Goal: Information Seeking & Learning: Learn about a topic

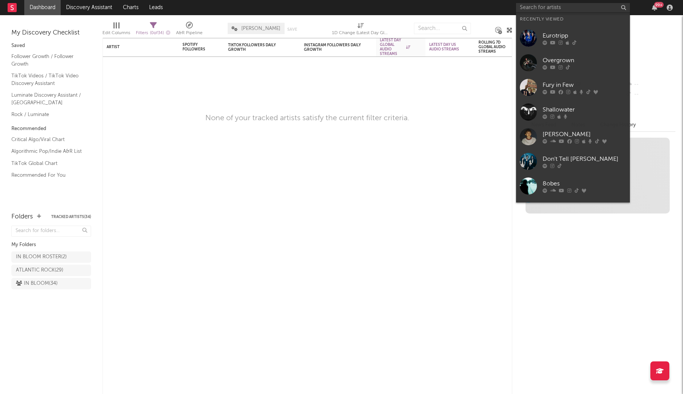
click at [536, 11] on input "text" at bounding box center [573, 7] width 114 height 9
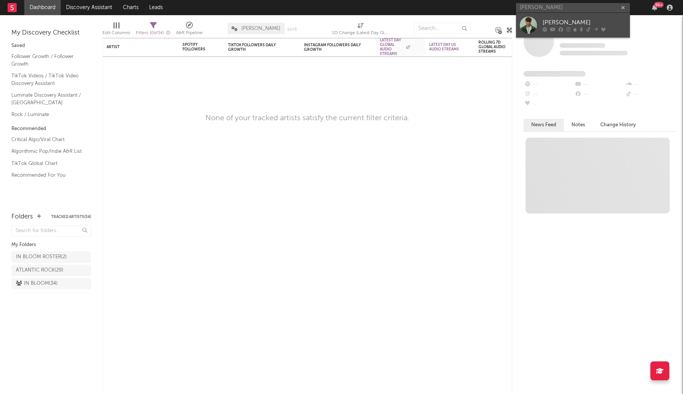
type input "[PERSON_NAME]"
click at [548, 23] on div "[PERSON_NAME]" at bounding box center [584, 22] width 83 height 9
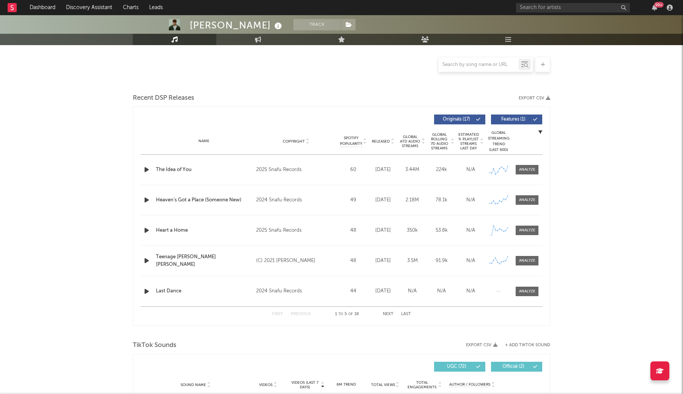
scroll to position [175, 0]
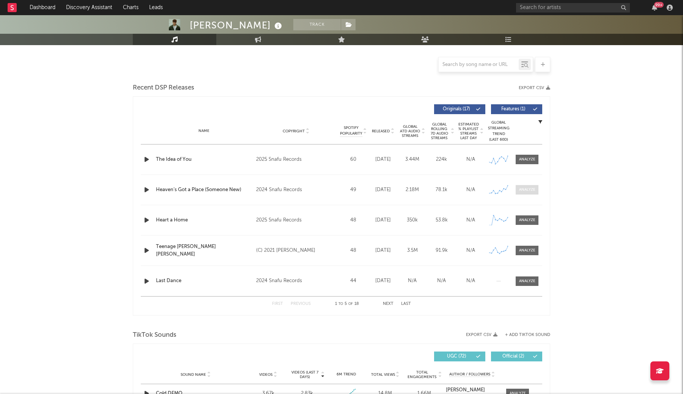
click at [517, 186] on span at bounding box center [527, 189] width 23 height 9
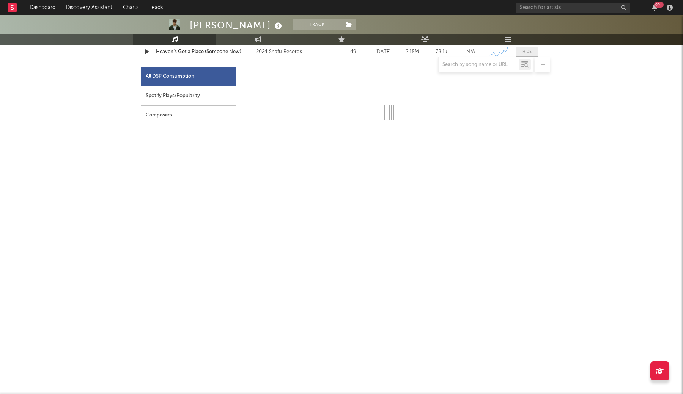
scroll to position [315, 0]
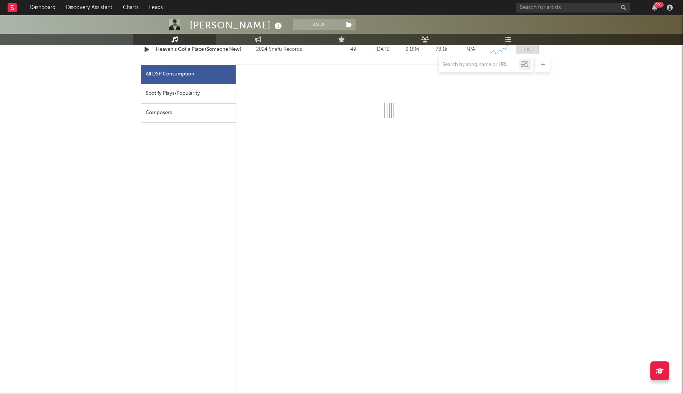
select select "6m"
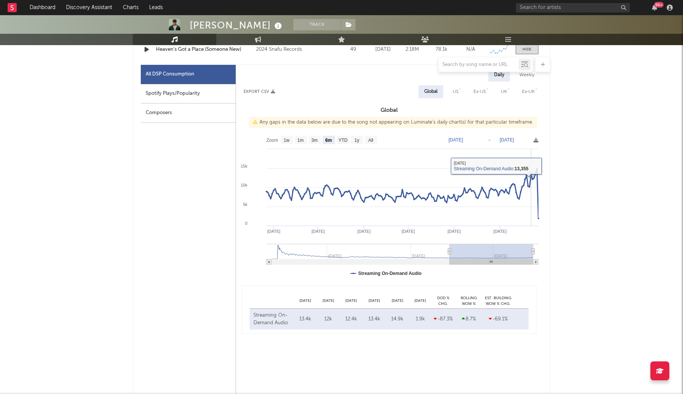
select select "6m"
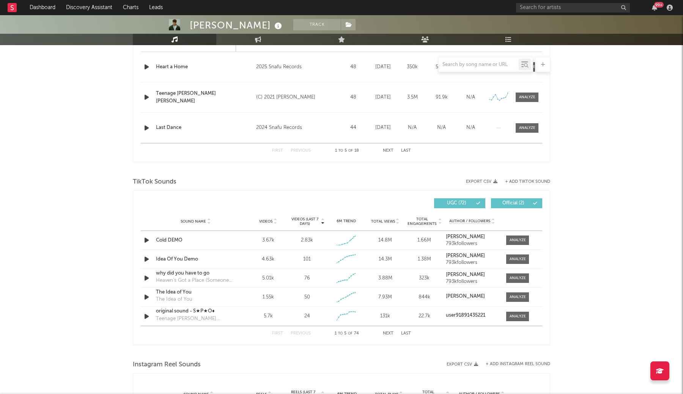
scroll to position [756, 0]
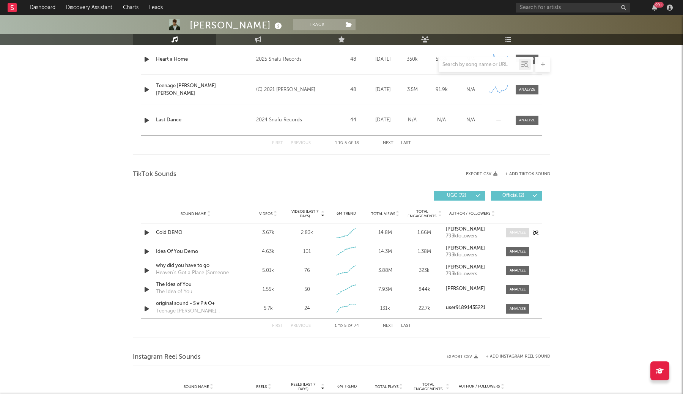
click at [520, 232] on div at bounding box center [518, 233] width 16 height 6
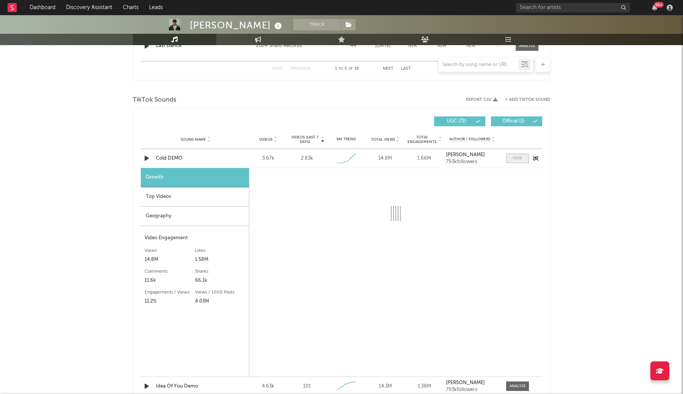
scroll to position [850, 0]
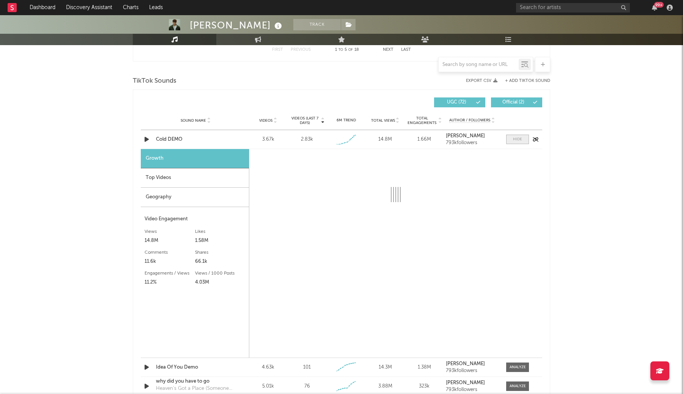
select select "1w"
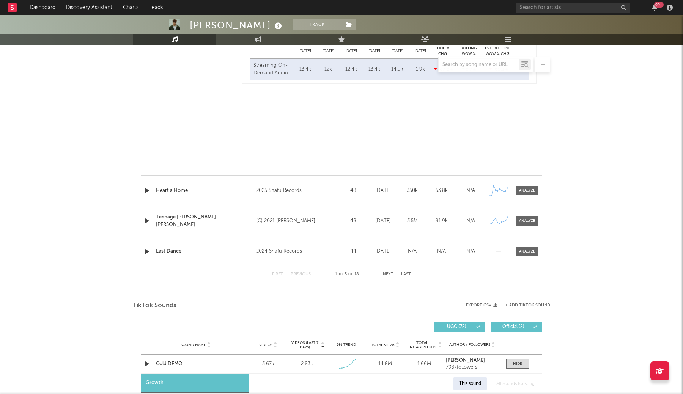
scroll to position [608, 0]
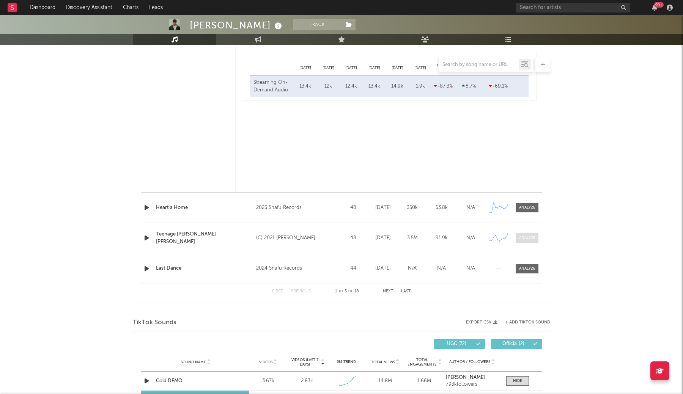
click at [525, 237] on div at bounding box center [527, 238] width 16 height 6
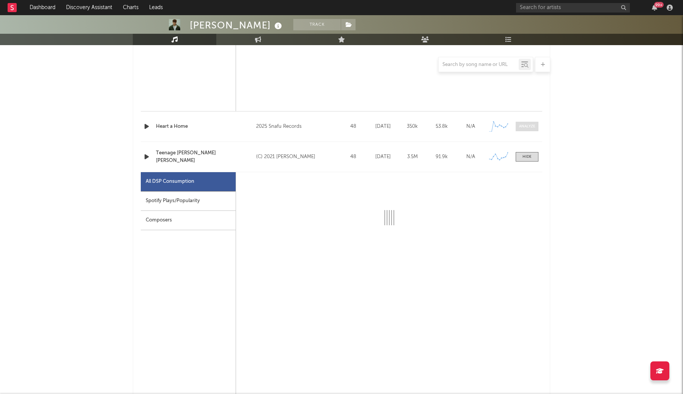
scroll to position [709, 0]
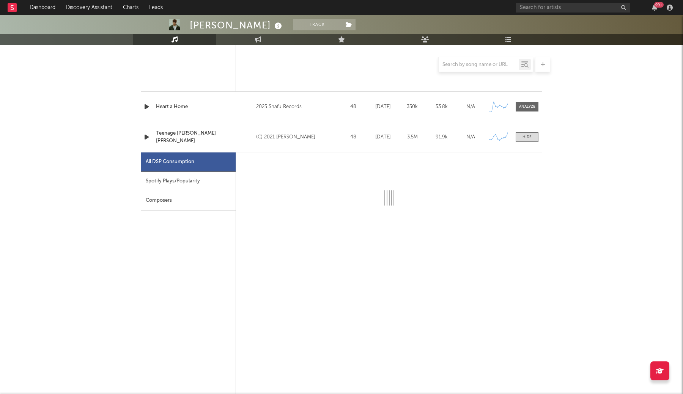
select select "6m"
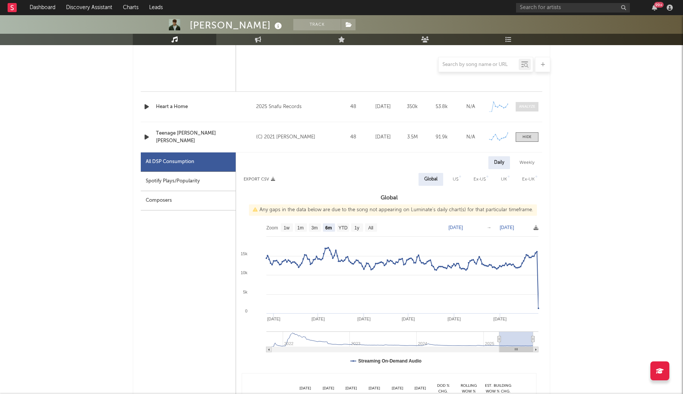
click at [522, 108] on div at bounding box center [527, 107] width 16 height 6
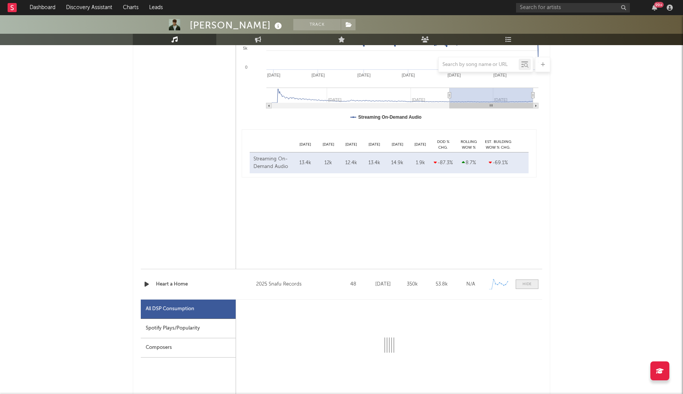
select select "1w"
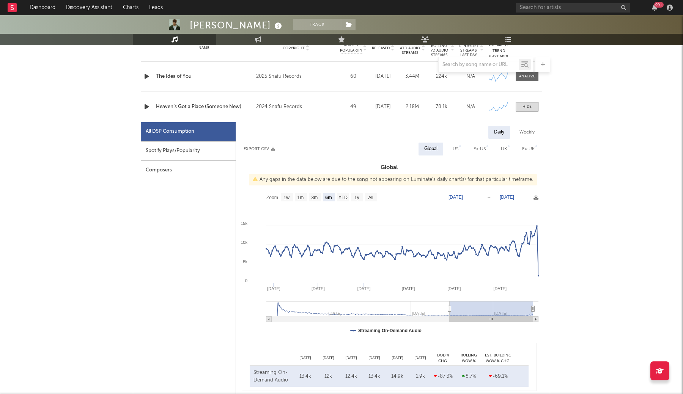
scroll to position [315, 0]
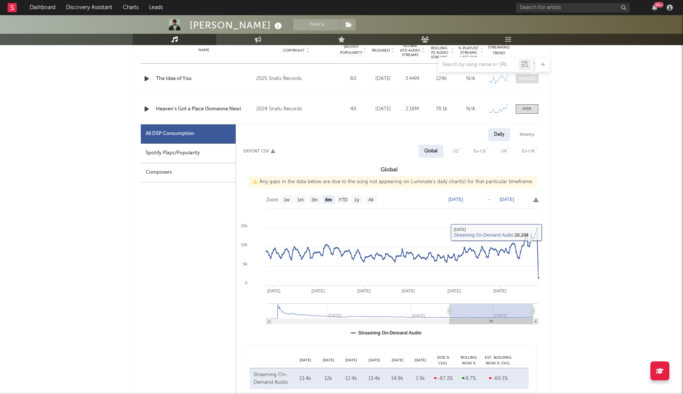
click at [522, 79] on div at bounding box center [527, 79] width 16 height 6
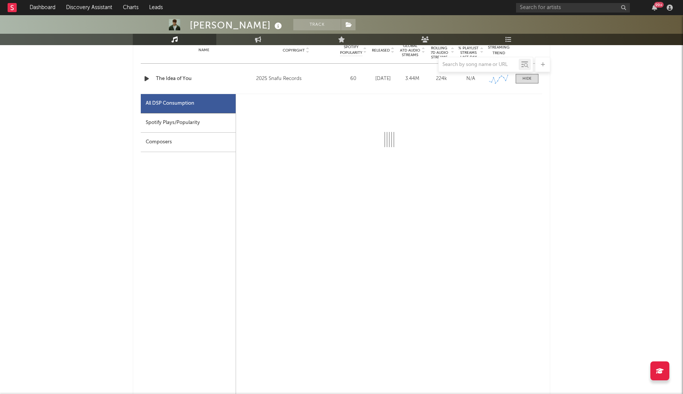
select select "1w"
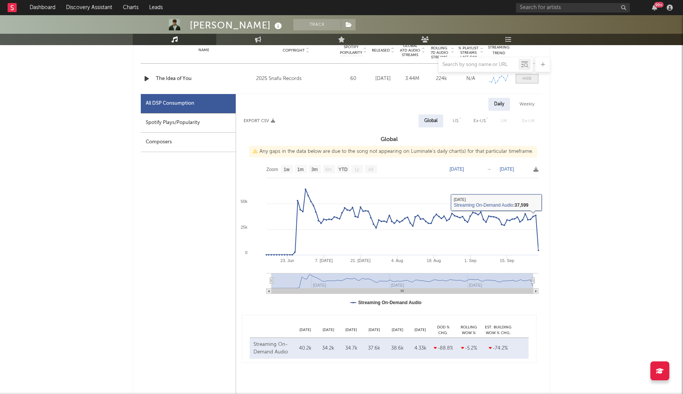
click at [518, 76] on span at bounding box center [527, 78] width 23 height 9
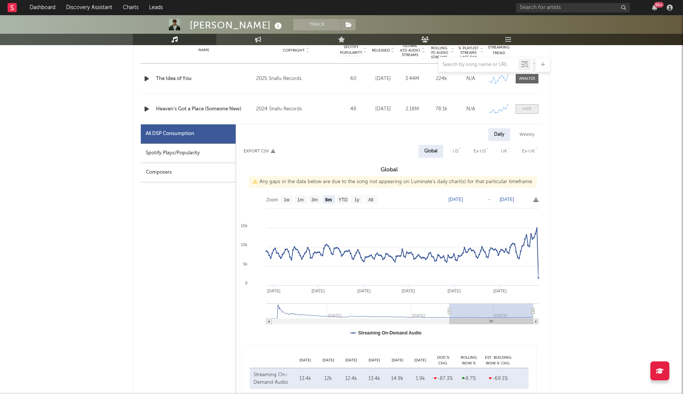
click at [524, 111] on div at bounding box center [526, 109] width 9 height 6
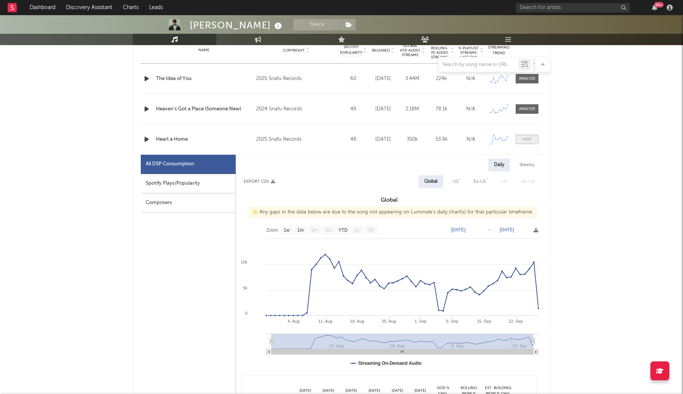
click at [527, 144] on span at bounding box center [527, 139] width 23 height 9
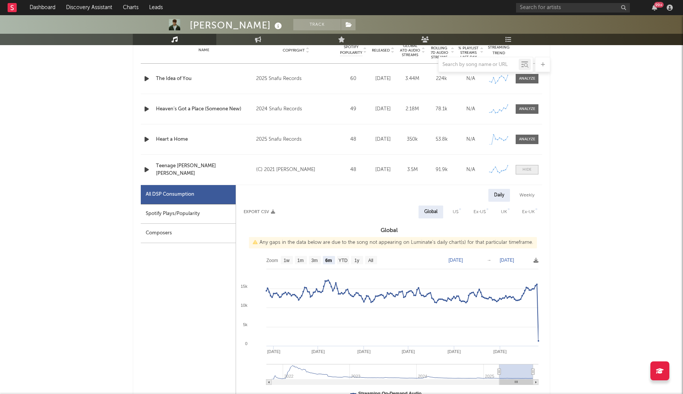
click at [526, 167] on span at bounding box center [527, 169] width 23 height 9
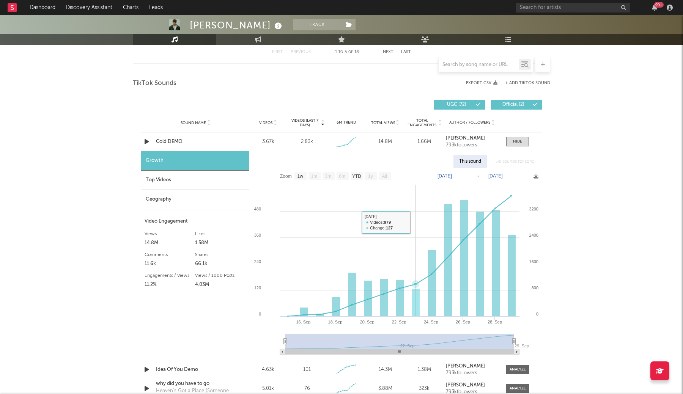
scroll to position [493, 0]
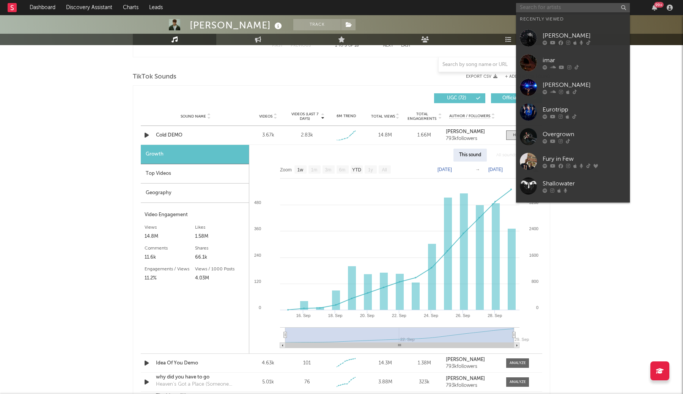
click at [540, 7] on input "text" at bounding box center [573, 7] width 114 height 9
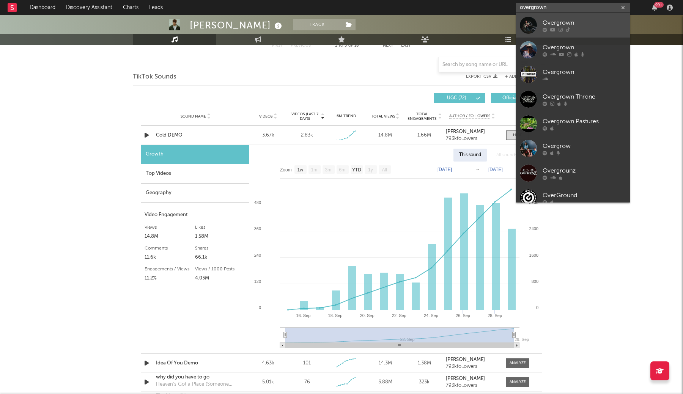
type input "overgrown"
click at [550, 26] on div "Overgrown" at bounding box center [584, 22] width 83 height 9
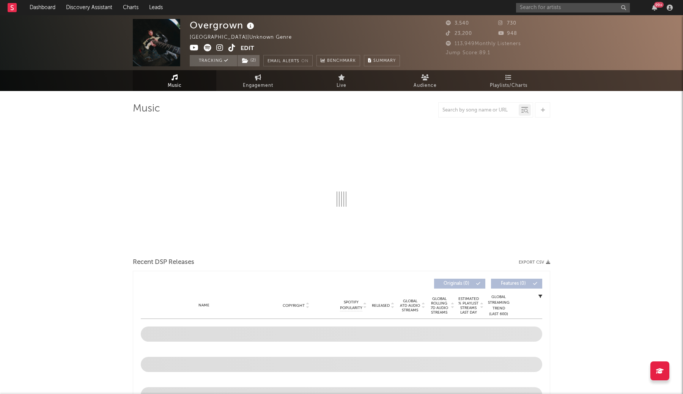
select select "1w"
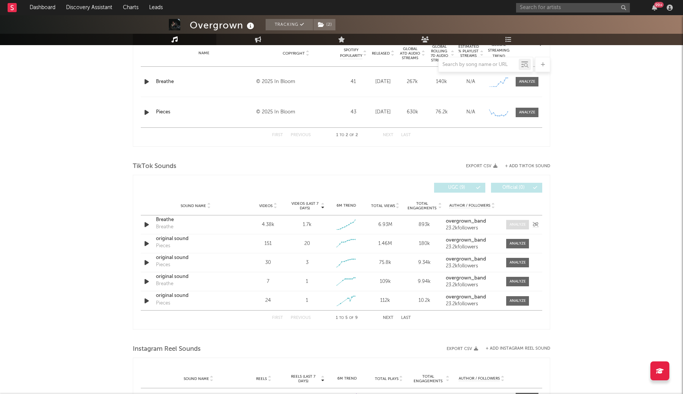
click at [522, 222] on div at bounding box center [518, 225] width 16 height 6
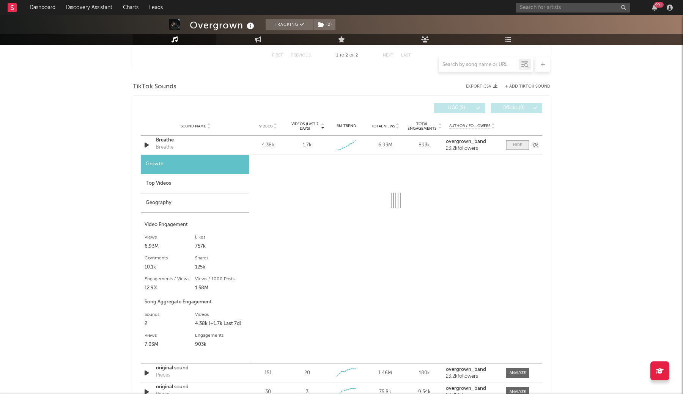
scroll to position [393, 0]
select select "1w"
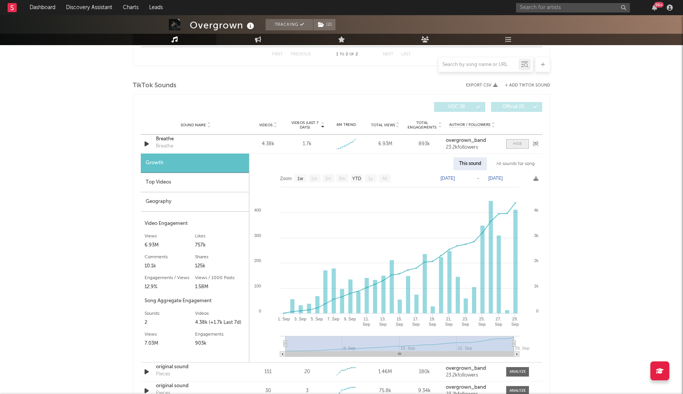
scroll to position [393, 0]
click at [162, 140] on div "Breathe" at bounding box center [195, 139] width 79 height 8
click at [164, 138] on div "Breathe" at bounding box center [195, 139] width 79 height 8
click at [171, 146] on div "Breathe" at bounding box center [164, 147] width 17 height 8
click at [167, 139] on div "Breathe" at bounding box center [195, 139] width 79 height 8
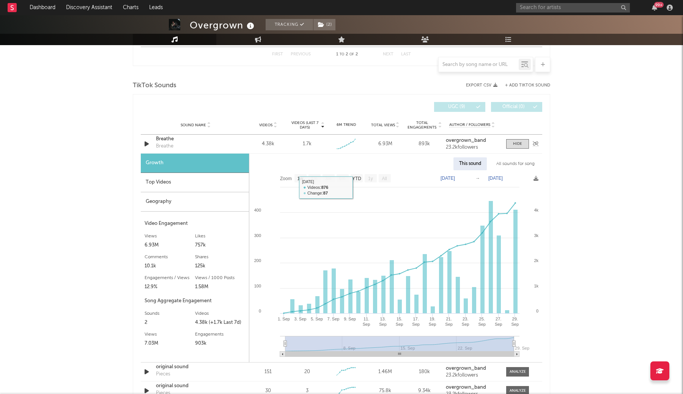
click at [164, 141] on div "Breathe" at bounding box center [195, 139] width 79 height 8
click at [554, 144] on div "Overgrown Tracking ( 2 ) [GEOGRAPHIC_DATA] | Unknown Genre Edit Tracking ( 2 ) …" at bounding box center [341, 224] width 683 height 1204
